Goal: Task Accomplishment & Management: Complete application form

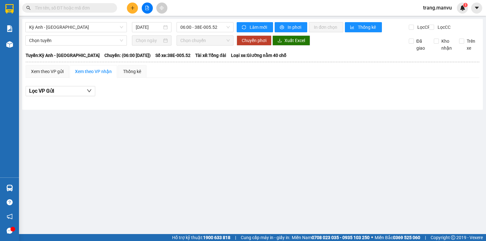
click at [104, 7] on input "text" at bounding box center [72, 7] width 75 height 7
click at [100, 7] on input "text" at bounding box center [72, 7] width 75 height 7
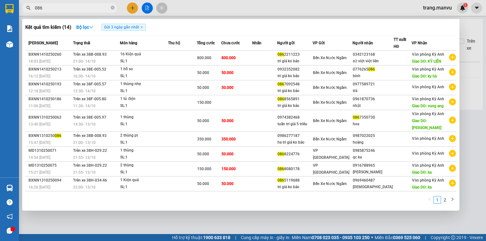
type input "086"
click at [114, 8] on icon "close-circle" at bounding box center [113, 8] width 4 height 4
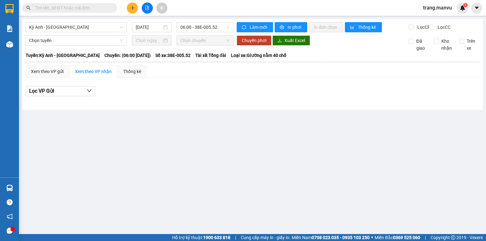
click at [111, 9] on span at bounding box center [113, 7] width 4 height 7
click at [101, 9] on input "text" at bounding box center [72, 7] width 75 height 7
click at [88, 8] on input "text" at bounding box center [72, 7] width 75 height 7
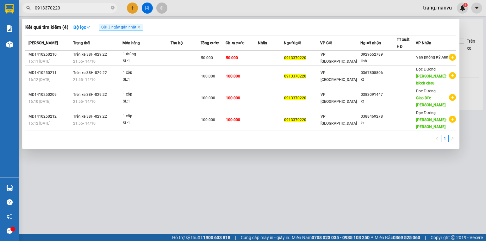
type input "0913370220"
click at [134, 8] on div at bounding box center [243, 120] width 486 height 241
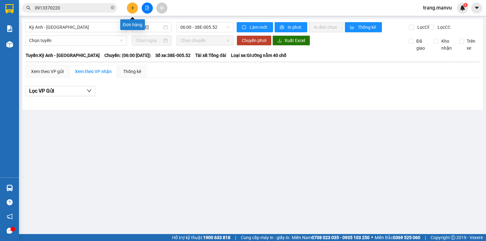
click at [136, 9] on button at bounding box center [132, 8] width 11 height 11
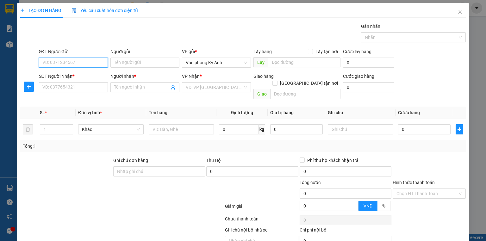
click at [76, 62] on input "SĐT Người Gửi" at bounding box center [73, 63] width 69 height 10
click at [76, 75] on div "0964702333 - bách" at bounding box center [72, 74] width 61 height 7
type input "0964702333"
type input "bách"
type input "0964702333"
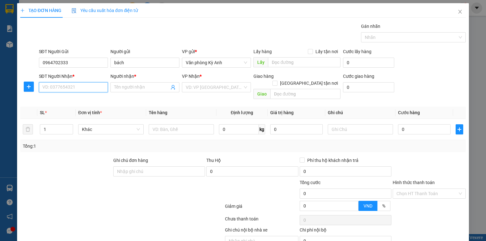
click at [76, 89] on input "SĐT Người Nhận *" at bounding box center [73, 87] width 69 height 10
click at [86, 102] on div "0917997179 - THẮNG cccd 038090024326" at bounding box center [84, 99] width 85 height 7
type input "0917997179"
type input "THẮNG cccd 038090024326"
type input "thanh hóa"
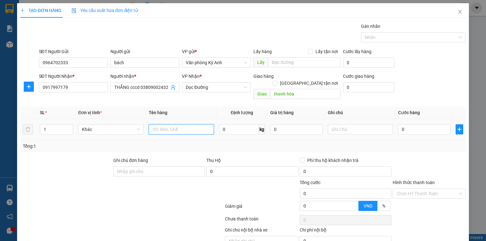
drag, startPoint x: 189, startPoint y: 125, endPoint x: 182, endPoint y: 124, distance: 7.8
click at [189, 125] on input "text" at bounding box center [181, 129] width 65 height 10
type input "1 BỌC VÀNG"
click at [415, 125] on input "0" at bounding box center [424, 129] width 53 height 10
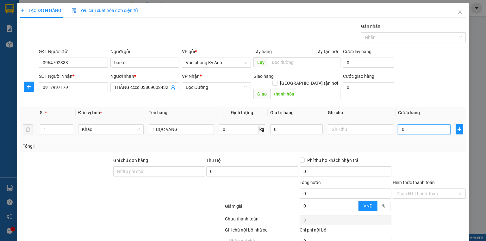
type input "3"
type input "30"
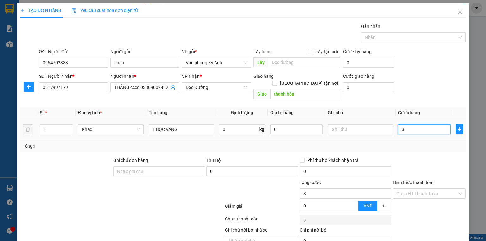
type input "30"
type input "300"
type input "3.000"
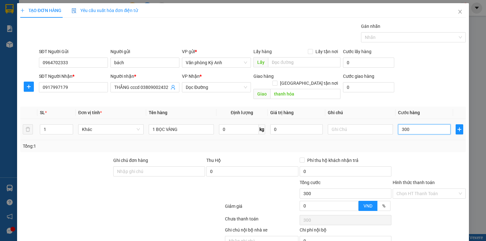
type input "3.000"
type input "3.000.000"
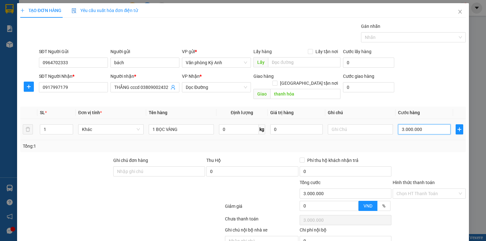
type input "300.000"
click at [194, 124] on input "1 BỌC VÀNG" at bounding box center [181, 129] width 65 height 10
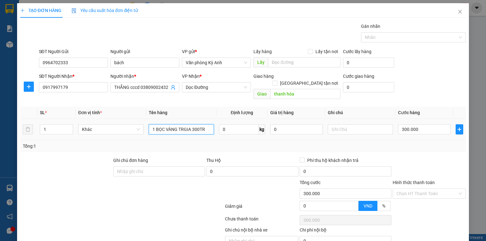
type input "1 BỌC VÀNG TRGIA 300TR"
drag, startPoint x: 265, startPoint y: 120, endPoint x: 273, endPoint y: 123, distance: 8.8
click at [270, 121] on tr "1 Khác 1 BỌC VÀNG TRGIA 300TR 0 kg 0 300.000" at bounding box center [242, 129] width 445 height 21
drag, startPoint x: 275, startPoint y: 124, endPoint x: 272, endPoint y: 125, distance: 3.3
click at [272, 125] on input "0" at bounding box center [296, 129] width 53 height 10
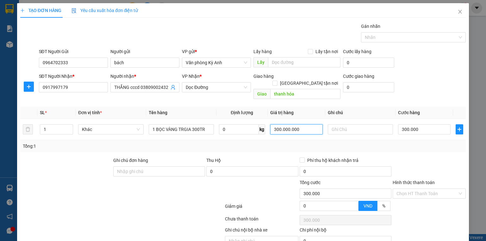
scroll to position [24, 0]
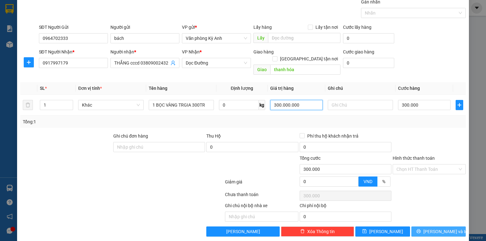
type input "300.000.000"
click at [421, 229] on icon "printer" at bounding box center [418, 231] width 4 height 4
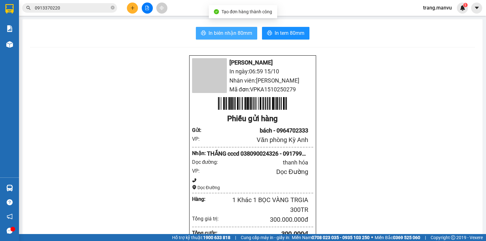
click at [245, 31] on span "In biên nhận 80mm" at bounding box center [230, 33] width 44 height 8
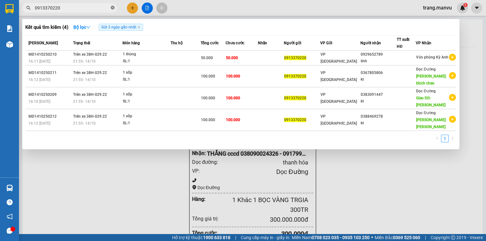
click at [112, 9] on icon "close-circle" at bounding box center [113, 8] width 4 height 4
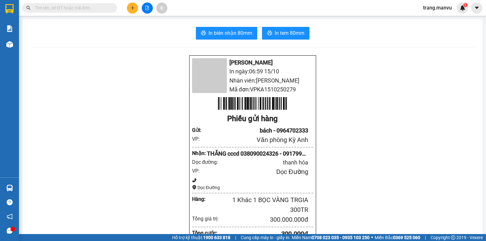
click at [103, 9] on input "text" at bounding box center [72, 7] width 75 height 7
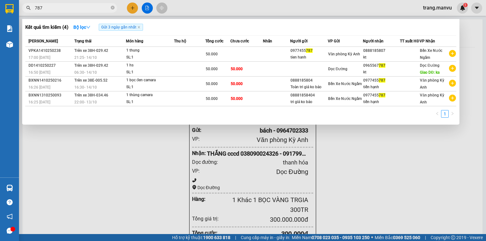
type input "787"
drag, startPoint x: 112, startPoint y: 8, endPoint x: 96, endPoint y: 9, distance: 16.1
click at [111, 8] on icon "close-circle" at bounding box center [113, 8] width 4 height 4
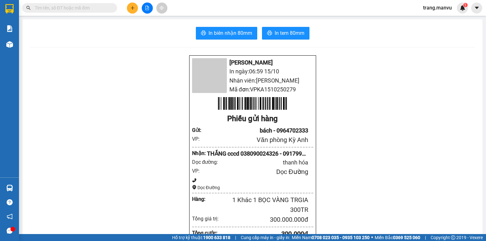
click at [96, 9] on input "text" at bounding box center [72, 7] width 75 height 7
click at [105, 8] on input "text" at bounding box center [72, 7] width 75 height 7
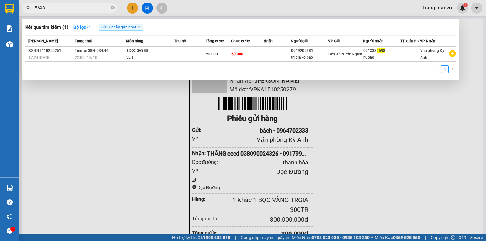
type input "5698"
